Goal: Task Accomplishment & Management: Complete application form

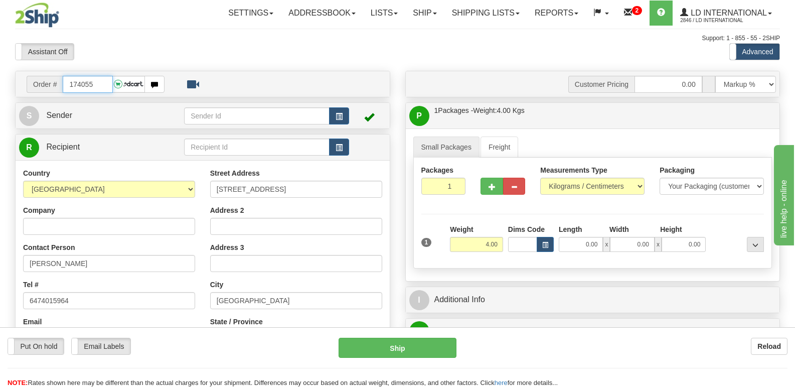
click at [98, 91] on input "174055" at bounding box center [88, 84] width 50 height 17
click at [99, 86] on input "174055" at bounding box center [88, 84] width 50 height 17
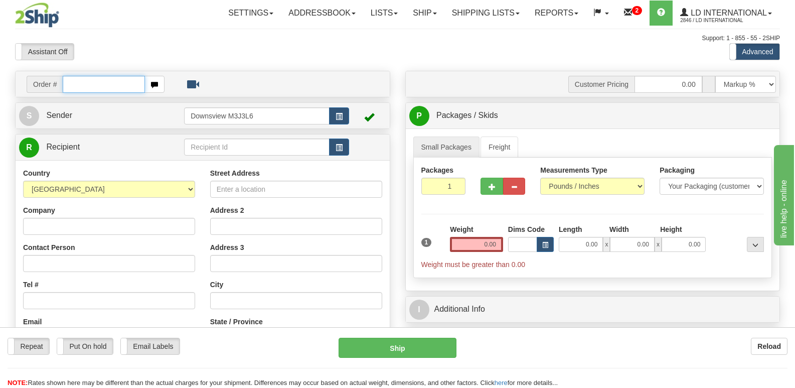
type input "1"
type input "74094"
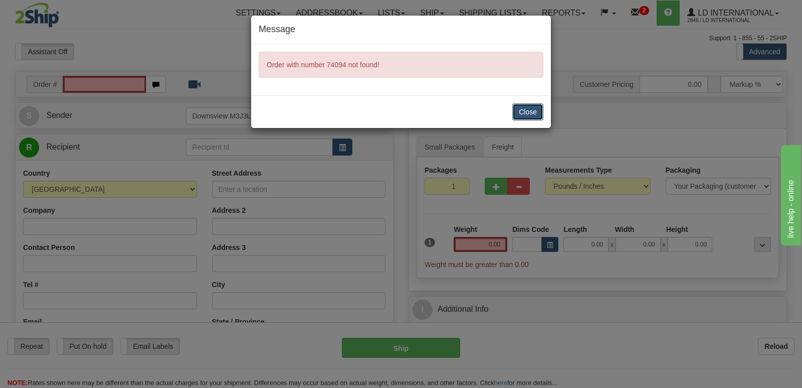
click at [536, 117] on button "Close" at bounding box center [528, 111] width 31 height 17
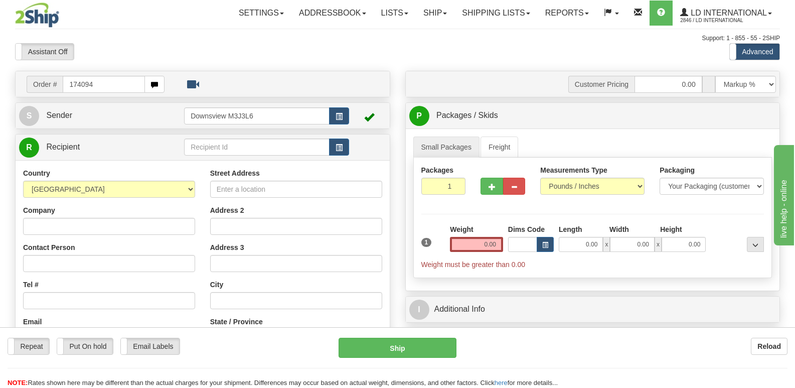
type input "174094"
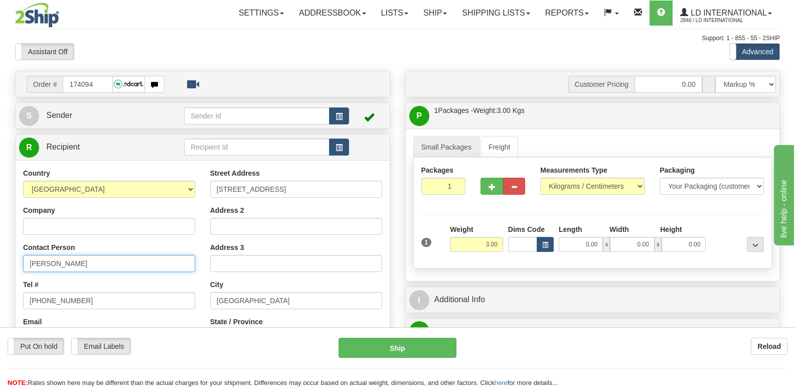
click at [109, 271] on input "Maxwell Hunter" at bounding box center [109, 263] width 172 height 17
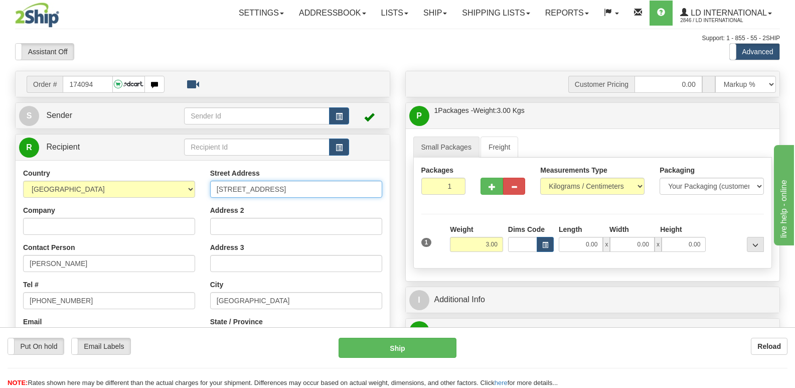
click at [307, 184] on input "111 8th Street NE" at bounding box center [296, 189] width 172 height 17
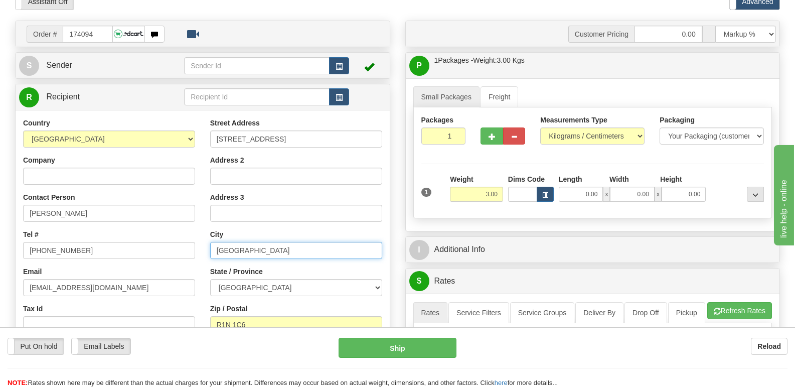
click at [313, 245] on input "Portage La Prairie" at bounding box center [296, 250] width 172 height 17
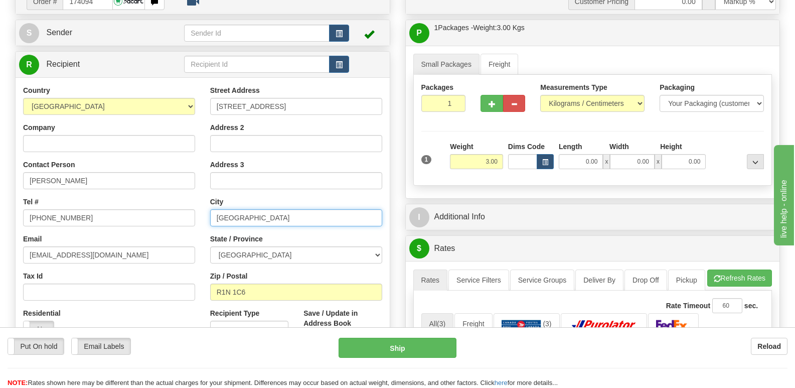
scroll to position [100, 0]
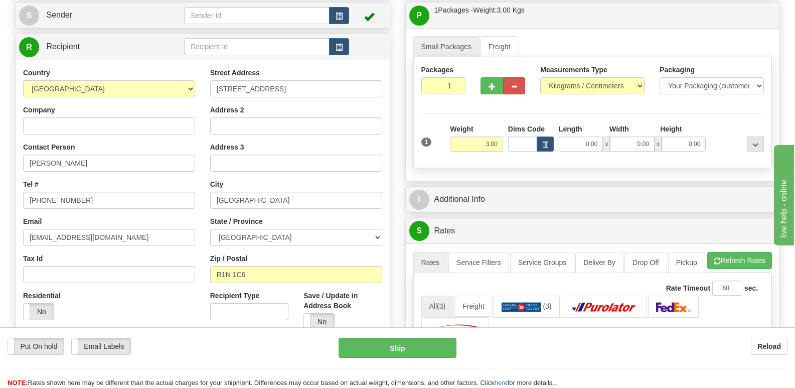
click at [282, 288] on div "Street Address 111 8th Street NE Address 2 Address 3 City Portage La Prairie St…" at bounding box center [296, 203] width 187 height 270
click at [285, 272] on input "R1N 1C6" at bounding box center [296, 274] width 172 height 17
click at [166, 192] on input "204 903 0071" at bounding box center [109, 200] width 172 height 17
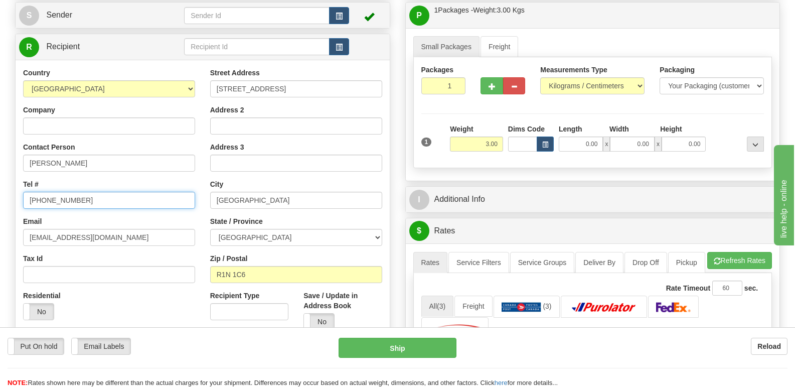
click at [166, 192] on input "204 903 0071" at bounding box center [109, 200] width 172 height 17
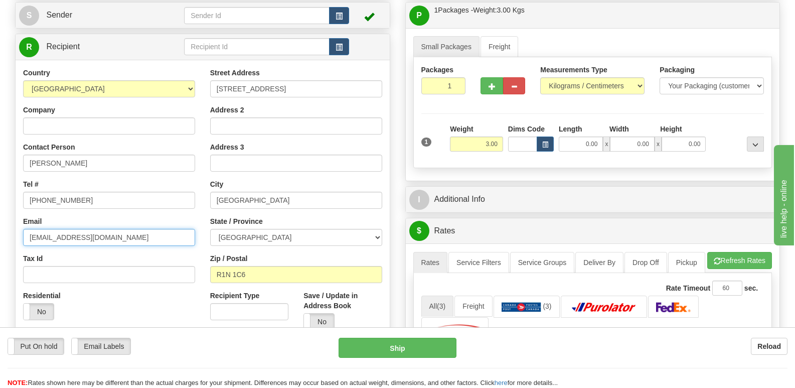
click at [162, 245] on input "zemittens@gmail.com" at bounding box center [109, 237] width 172 height 17
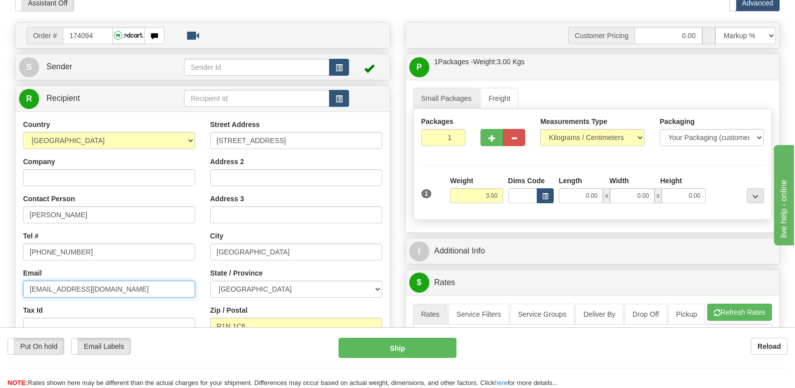
scroll to position [0, 0]
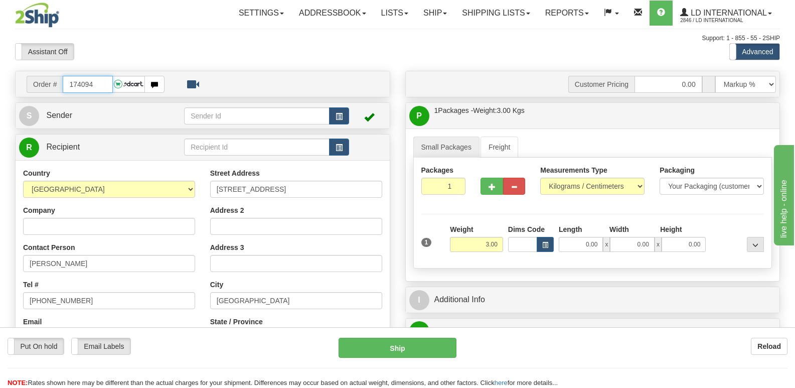
click at [105, 87] on input "174094" at bounding box center [88, 84] width 50 height 17
type input "174097"
click at [98, 268] on input "Alan Brown" at bounding box center [109, 263] width 172 height 17
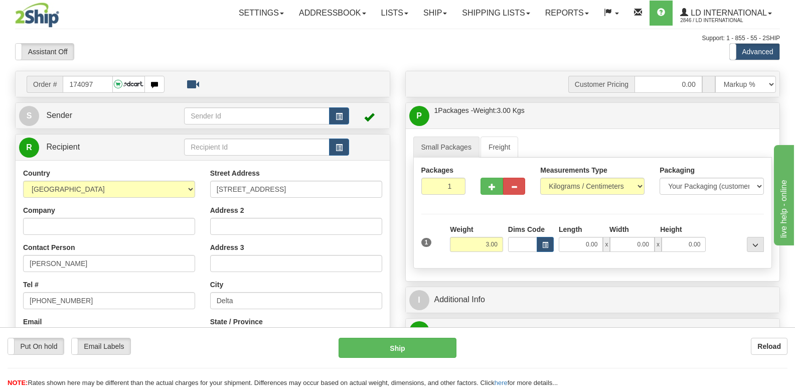
click at [293, 177] on div "Street Address 883 Pacific Drive" at bounding box center [296, 183] width 172 height 30
click at [300, 195] on input "883 Pacific Drive" at bounding box center [296, 189] width 172 height 17
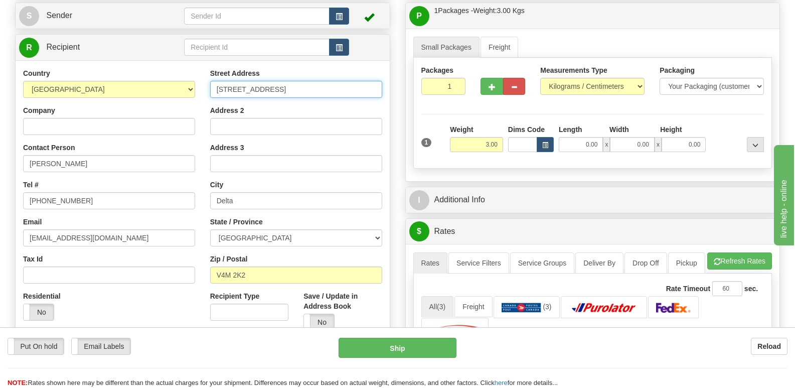
scroll to position [100, 0]
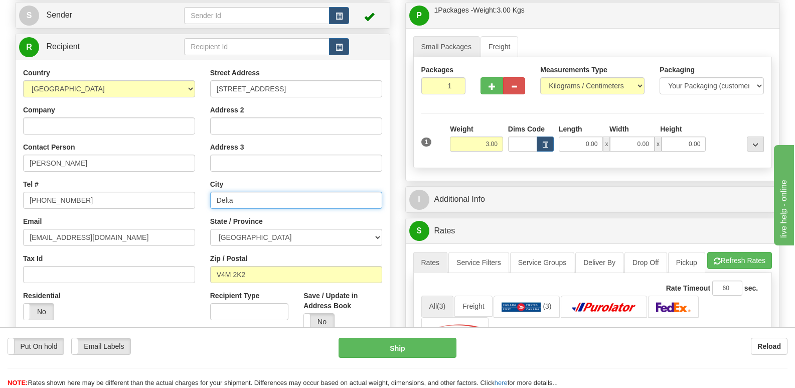
click at [301, 204] on input "Delta" at bounding box center [296, 200] width 172 height 17
click at [266, 284] on div "Street Address 883 Pacific Drive Address 2 Address 3 City Delta State / Provinc…" at bounding box center [296, 203] width 187 height 270
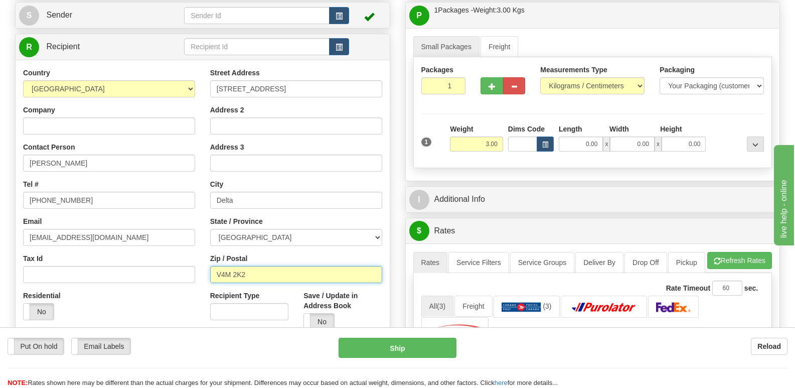
click at [268, 279] on input "V4M 2K2" at bounding box center [296, 274] width 172 height 17
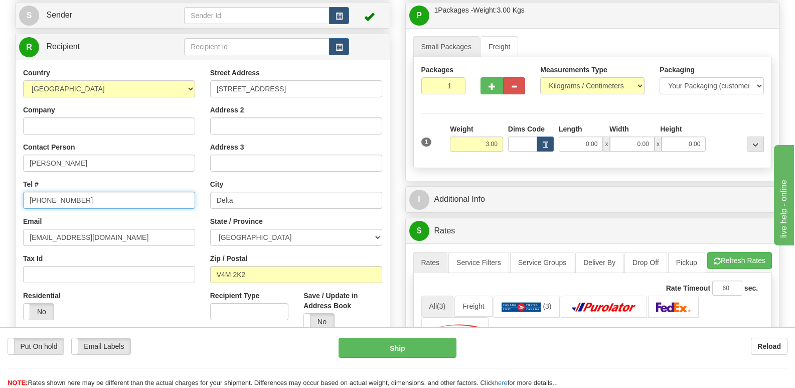
click at [105, 199] on input "604-773-8392" at bounding box center [109, 200] width 172 height 17
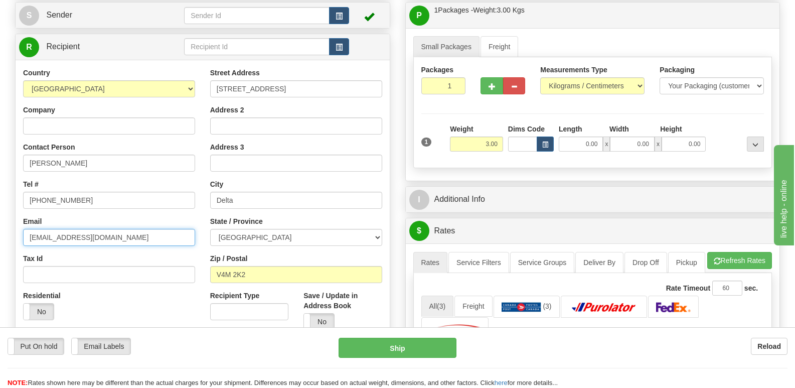
click at [133, 244] on input "njc727@yahoo.com" at bounding box center [109, 237] width 172 height 17
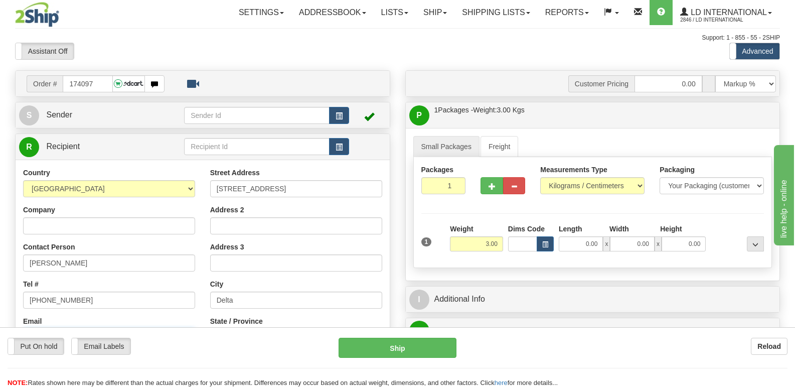
scroll to position [0, 0]
click at [97, 83] on input "174097" at bounding box center [88, 84] width 50 height 17
type input "174099"
click at [105, 260] on input "Ed Zynomirski" at bounding box center [109, 263] width 172 height 17
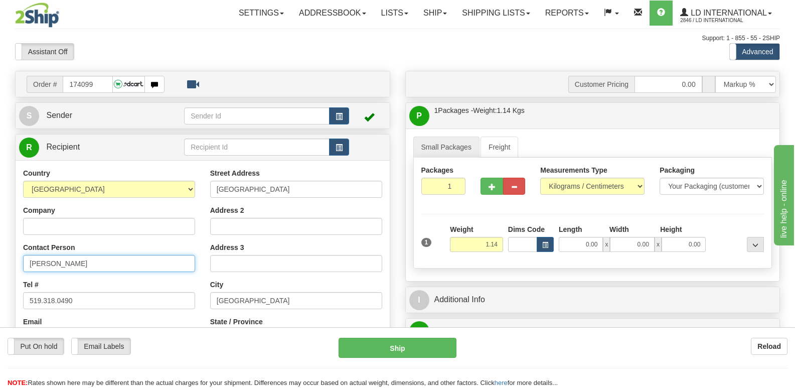
click at [105, 260] on input "Ed Zynomirski" at bounding box center [109, 263] width 172 height 17
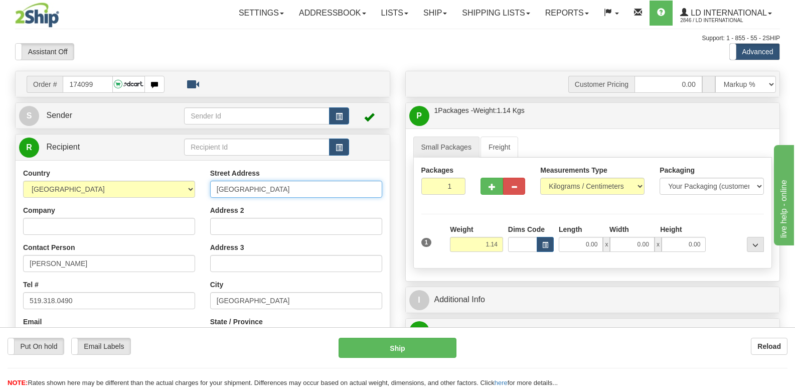
click at [331, 192] on input "212 optimist Park drive" at bounding box center [296, 189] width 172 height 17
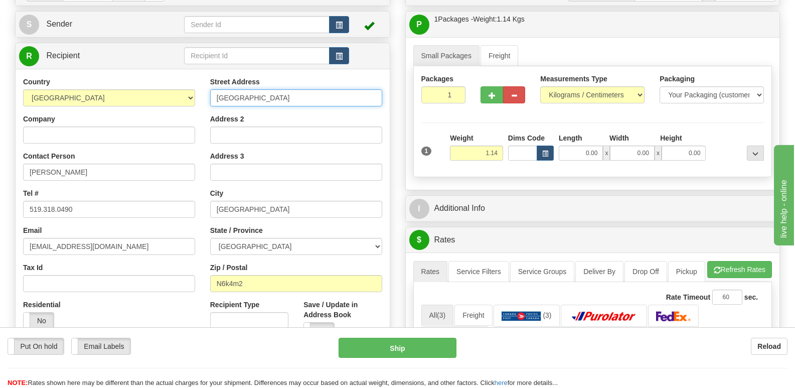
scroll to position [100, 0]
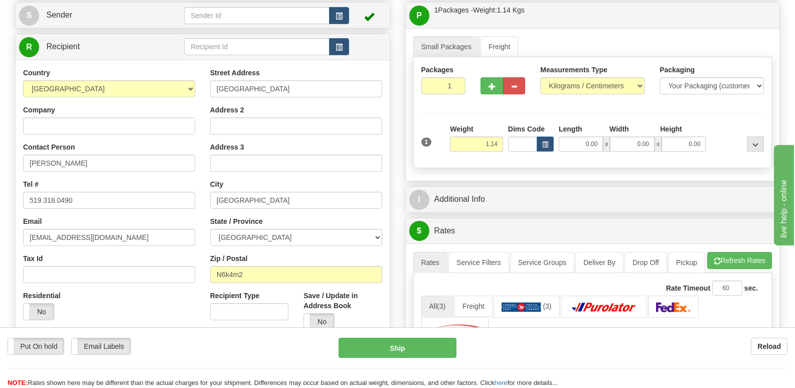
click at [272, 283] on div "Street Address 212 optimist Park drive Address 2 Address 3 City London State / …" at bounding box center [296, 203] width 187 height 270
click at [274, 279] on input "N6k4m2" at bounding box center [296, 274] width 172 height 17
click at [77, 196] on input "519.318.0490" at bounding box center [109, 200] width 172 height 17
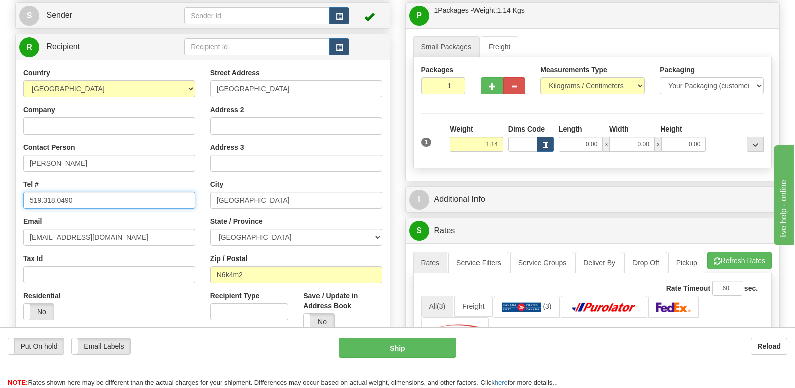
click at [77, 196] on input "519.318.0490" at bounding box center [109, 200] width 172 height 17
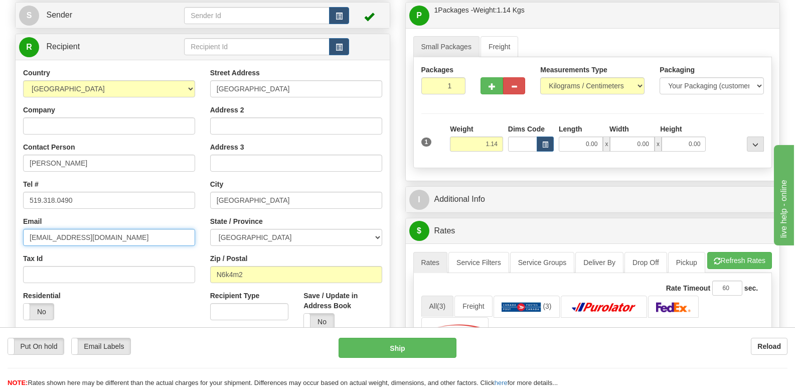
click at [162, 229] on input "Zynomirski@yahoo.ca" at bounding box center [109, 237] width 172 height 17
click at [160, 234] on input "Zynomirski@yahoo.ca" at bounding box center [109, 237] width 172 height 17
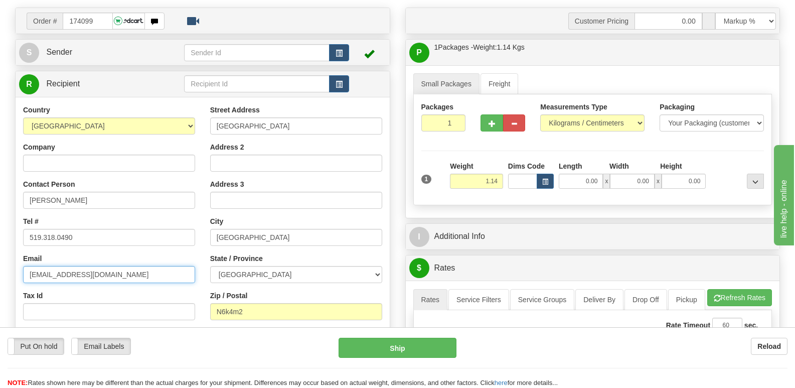
scroll to position [0, 0]
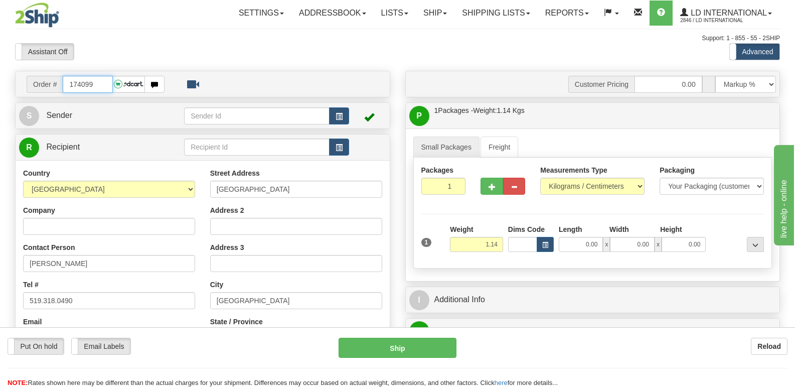
click at [96, 85] on input "174099" at bounding box center [88, 84] width 50 height 17
type input "174105"
click at [114, 259] on input "Nick Miller" at bounding box center [109, 263] width 172 height 17
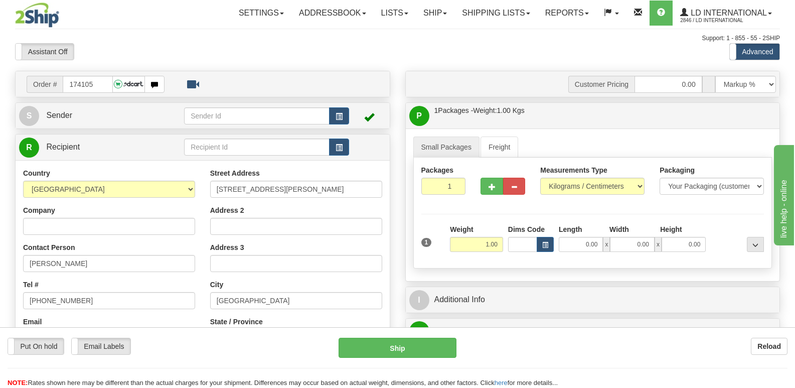
click at [326, 201] on div "Street Address 107 Finholm Street North Address 2 Address 3 City Parksville Sta…" at bounding box center [296, 303] width 187 height 270
click at [327, 189] on input "107 Finholm Street North" at bounding box center [296, 189] width 172 height 17
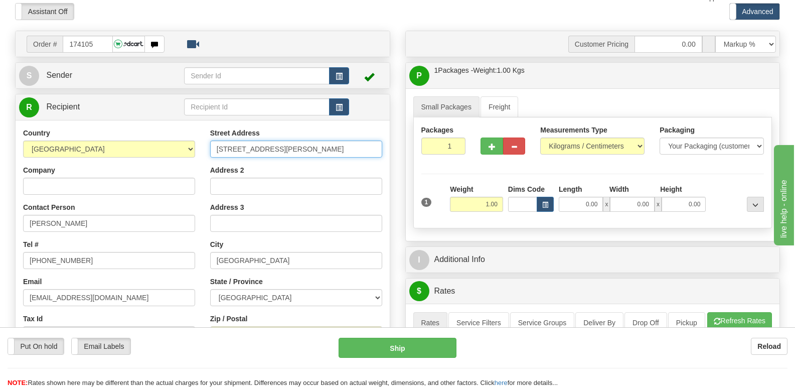
scroll to position [100, 0]
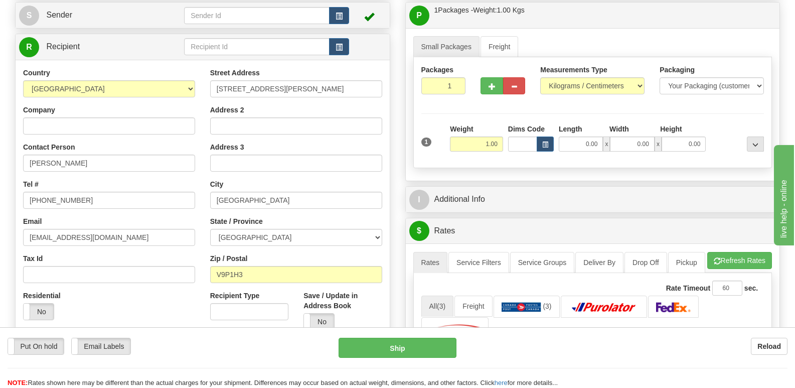
click at [272, 189] on div "City Parksville" at bounding box center [296, 194] width 172 height 30
click at [272, 196] on input "Parksville" at bounding box center [296, 200] width 172 height 17
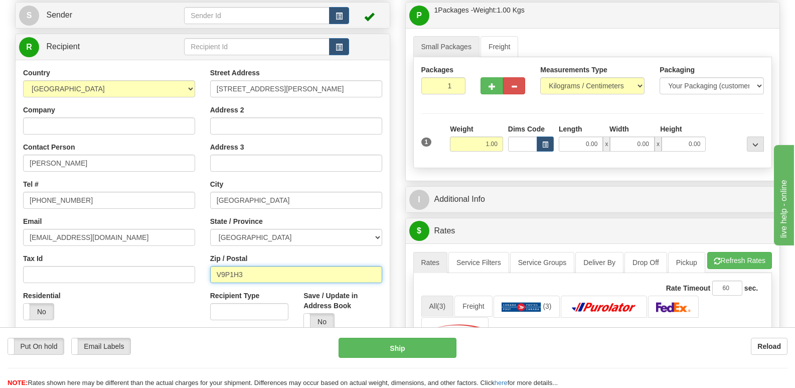
click at [263, 278] on input "V9P1H3" at bounding box center [296, 274] width 172 height 17
click at [263, 277] on input "V9P1H3" at bounding box center [296, 274] width 172 height 17
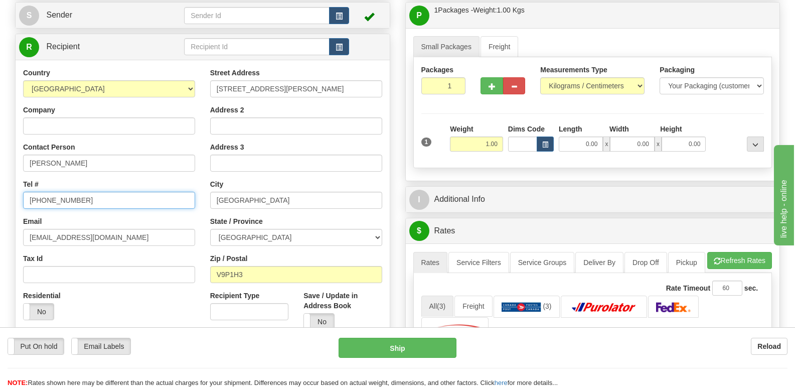
click at [123, 194] on input "250-713-4225" at bounding box center [109, 200] width 172 height 17
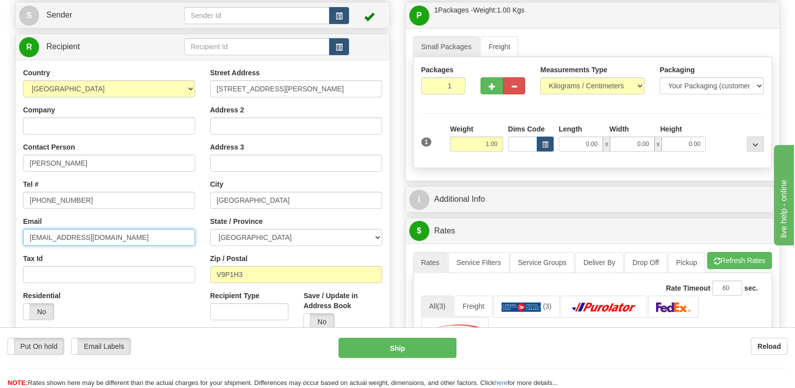
click at [166, 233] on input "Nickm20p@gmail.com" at bounding box center [109, 237] width 172 height 17
